Goal: Information Seeking & Learning: Learn about a topic

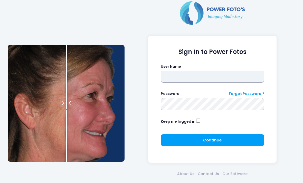
click at [194, 76] on input "text" at bounding box center [212, 77] width 103 height 12
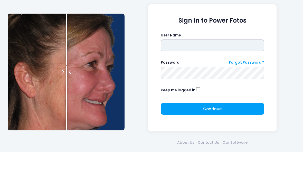
type input "**********"
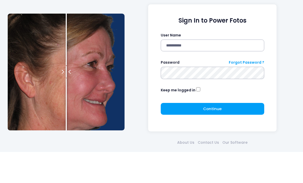
click button "submit" at bounding box center [0, 0] width 0 height 0
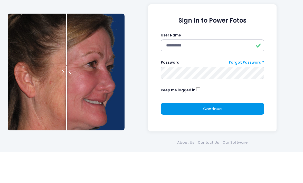
click at [239, 134] on button "Continue Please wait..." at bounding box center [212, 140] width 103 height 12
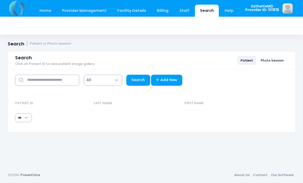
select select "***"
click at [59, 79] on input "text" at bounding box center [47, 80] width 64 height 11
type input "*********"
click at [138, 83] on link "Search" at bounding box center [138, 80] width 24 height 11
select select "***"
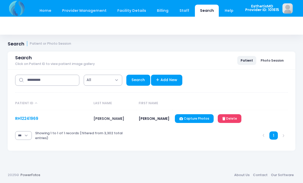
click at [24, 119] on link "RH12241969" at bounding box center [26, 118] width 23 height 5
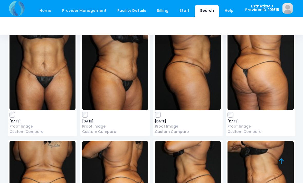
scroll to position [38, 0]
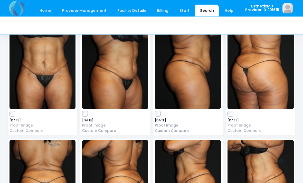
click at [33, 87] on img at bounding box center [42, 70] width 66 height 77
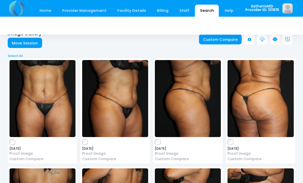
scroll to position [8, 0]
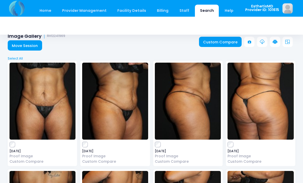
click at [110, 111] on img at bounding box center [115, 101] width 66 height 77
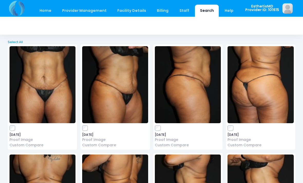
click at [199, 87] on img at bounding box center [188, 84] width 66 height 77
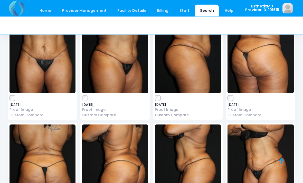
scroll to position [54, 0]
click at [57, 143] on img at bounding box center [42, 162] width 66 height 77
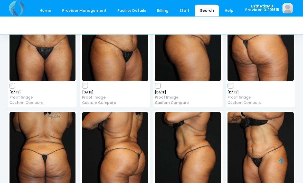
scroll to position [66, 0]
click at [197, 144] on img at bounding box center [188, 150] width 66 height 77
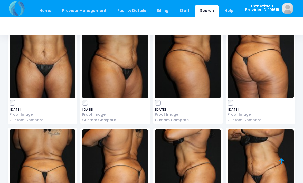
scroll to position [48, 0]
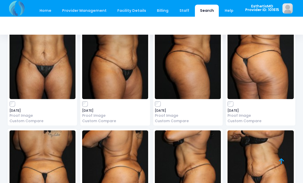
click at [49, 65] on img at bounding box center [42, 60] width 66 height 77
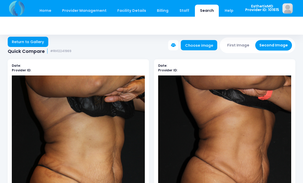
scroll to position [5, 0]
